Goal: Information Seeking & Learning: Understand process/instructions

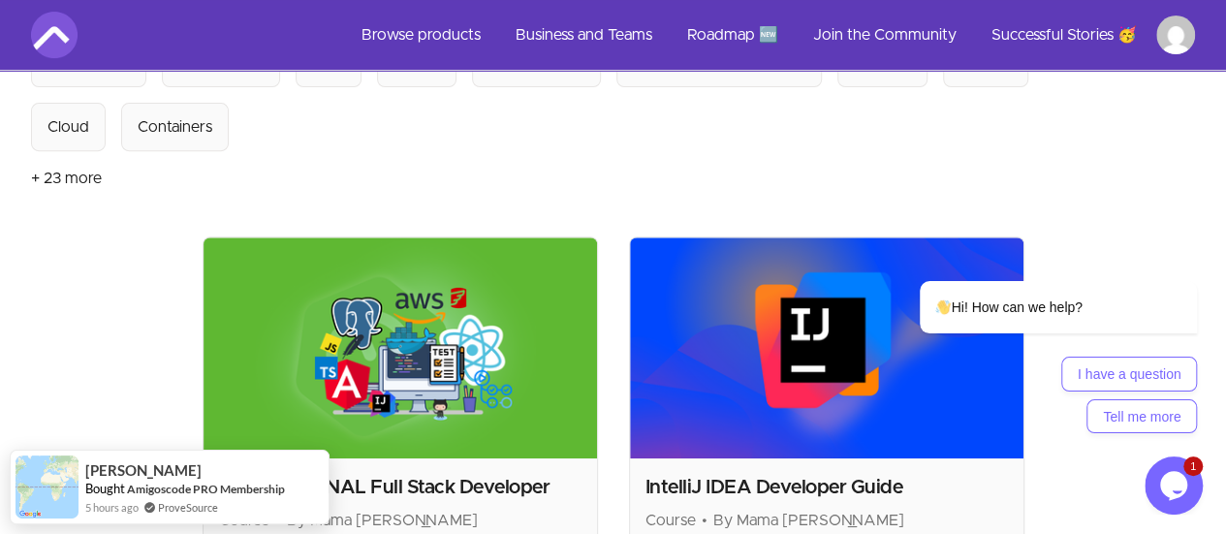
scroll to position [484, 0]
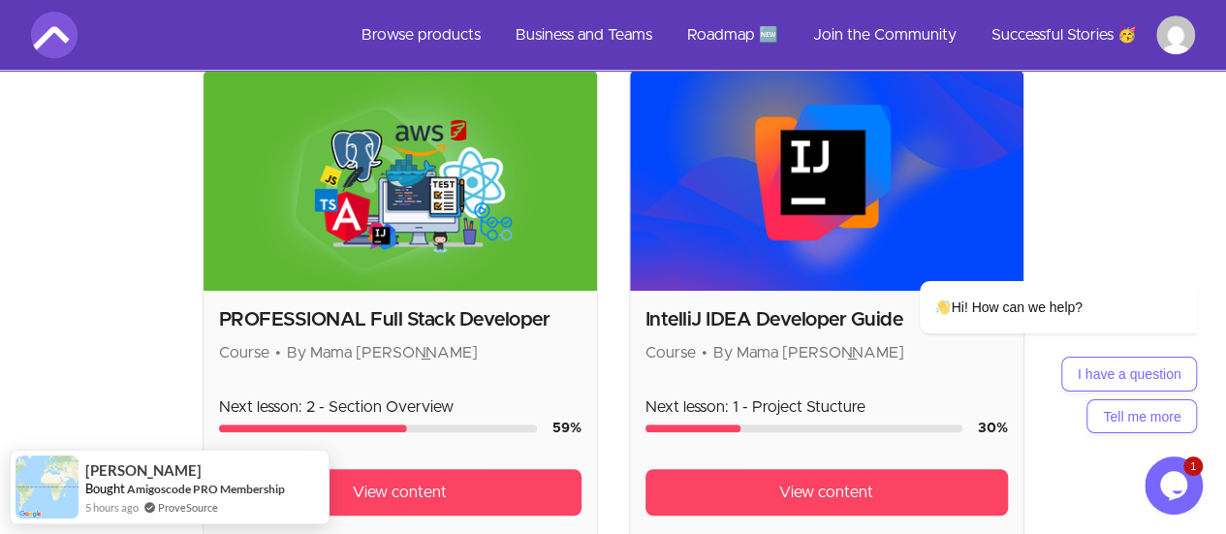
click at [645, 306] on h2 "IntelliJ IDEA Developer Guide" at bounding box center [826, 319] width 362 height 27
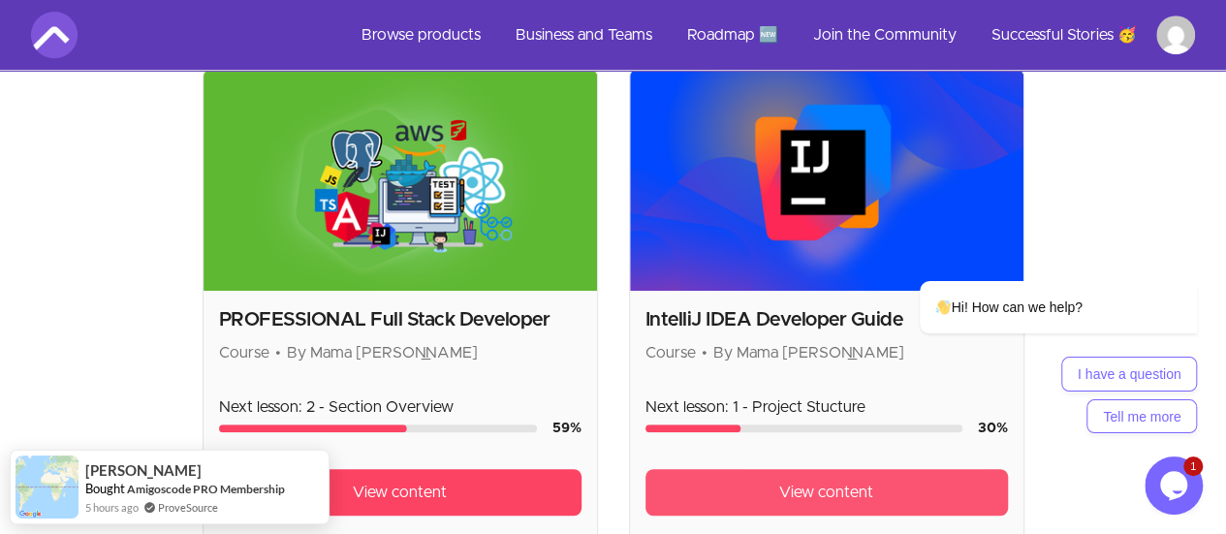
click at [779, 481] on span "View content" at bounding box center [826, 492] width 94 height 23
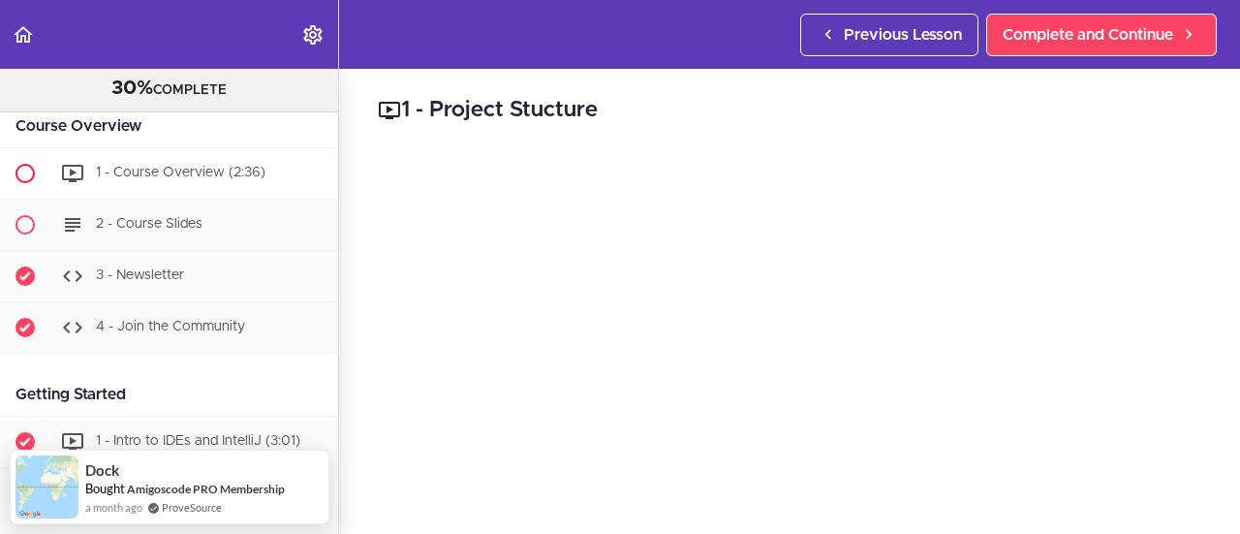
scroll to position [291, 0]
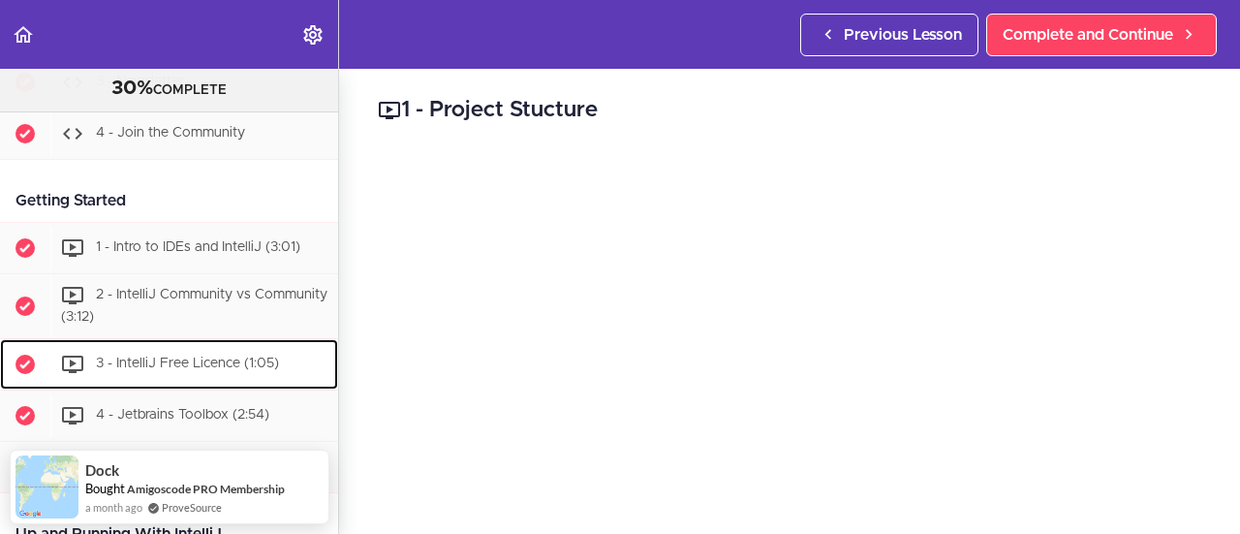
click at [255, 360] on span "3 - IntelliJ Free Licence (1:05)" at bounding box center [187, 364] width 183 height 14
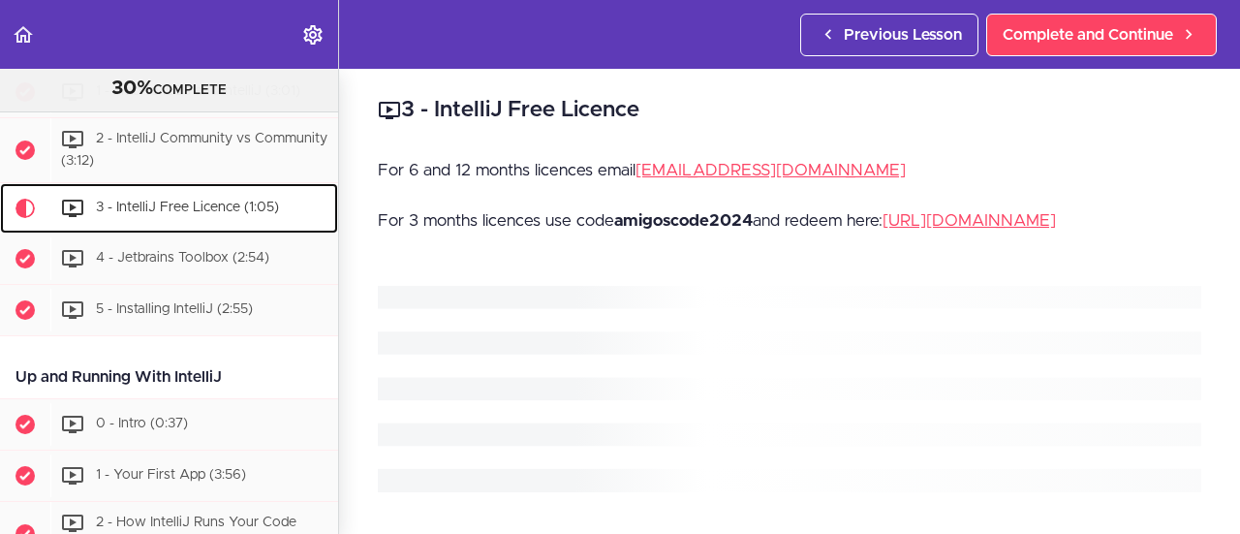
scroll to position [485, 0]
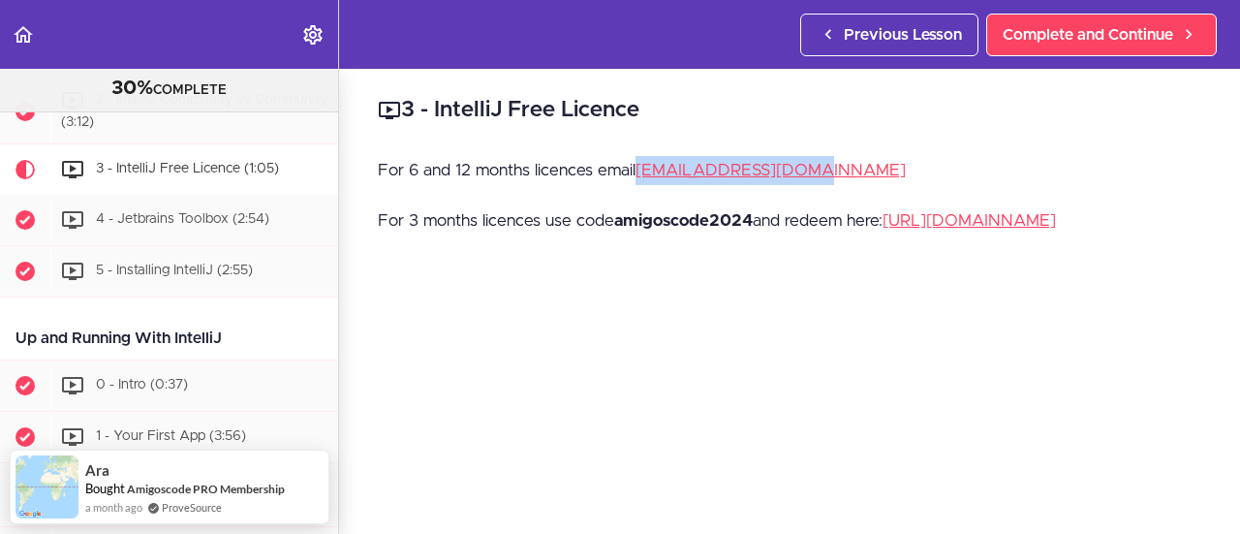
drag, startPoint x: 849, startPoint y: 175, endPoint x: 642, endPoint y: 179, distance: 206.4
click at [642, 179] on p "For 6 and 12 months licences email [EMAIL_ADDRESS][DOMAIN_NAME]" at bounding box center [789, 170] width 823 height 29
copy link "[EMAIL_ADDRESS][DOMAIN_NAME]"
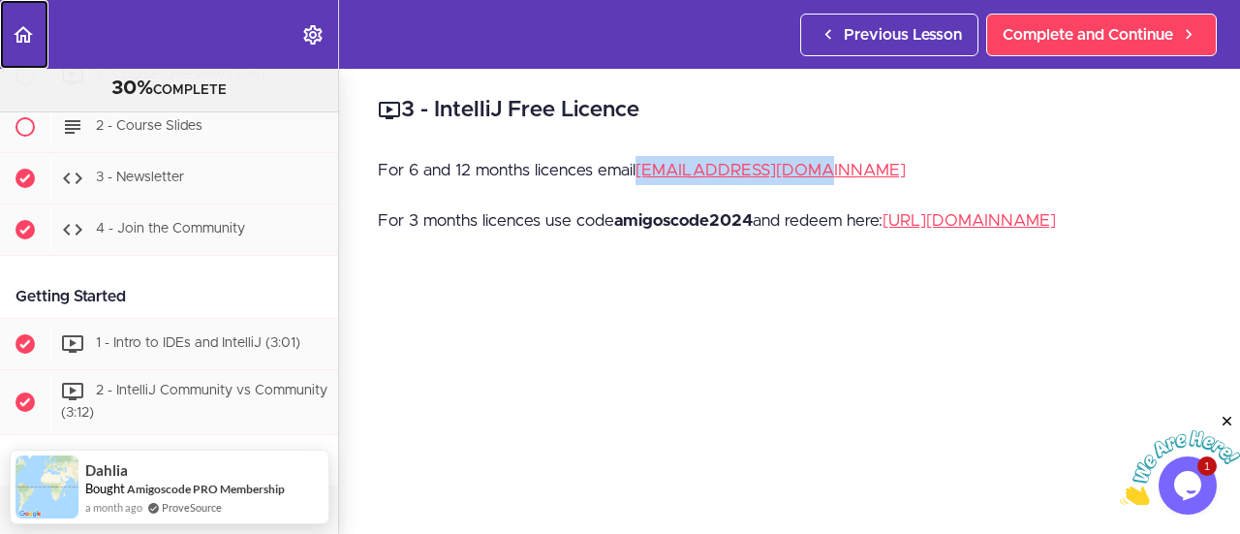
click at [37, 36] on link "Back to course curriculum" at bounding box center [24, 34] width 48 height 69
